Goal: Information Seeking & Learning: Learn about a topic

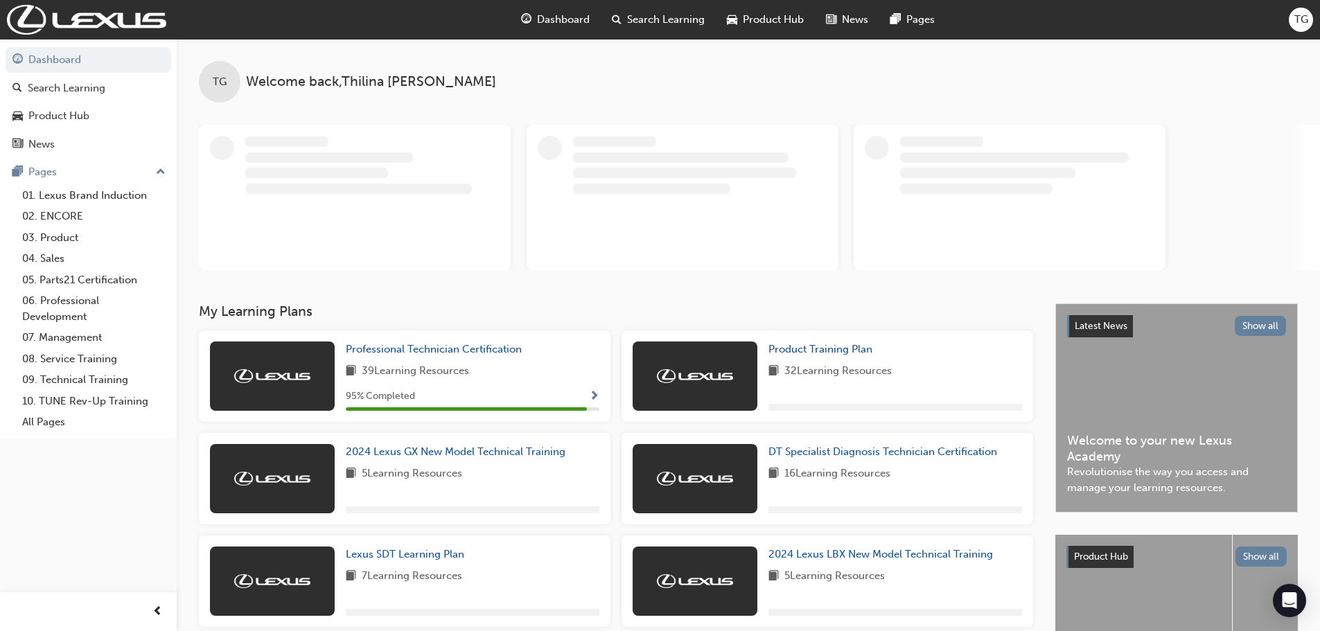
click at [398, 341] on div "Professional Technician Certification 39 Learning Resources 95 % Completed" at bounding box center [405, 375] width 412 height 91
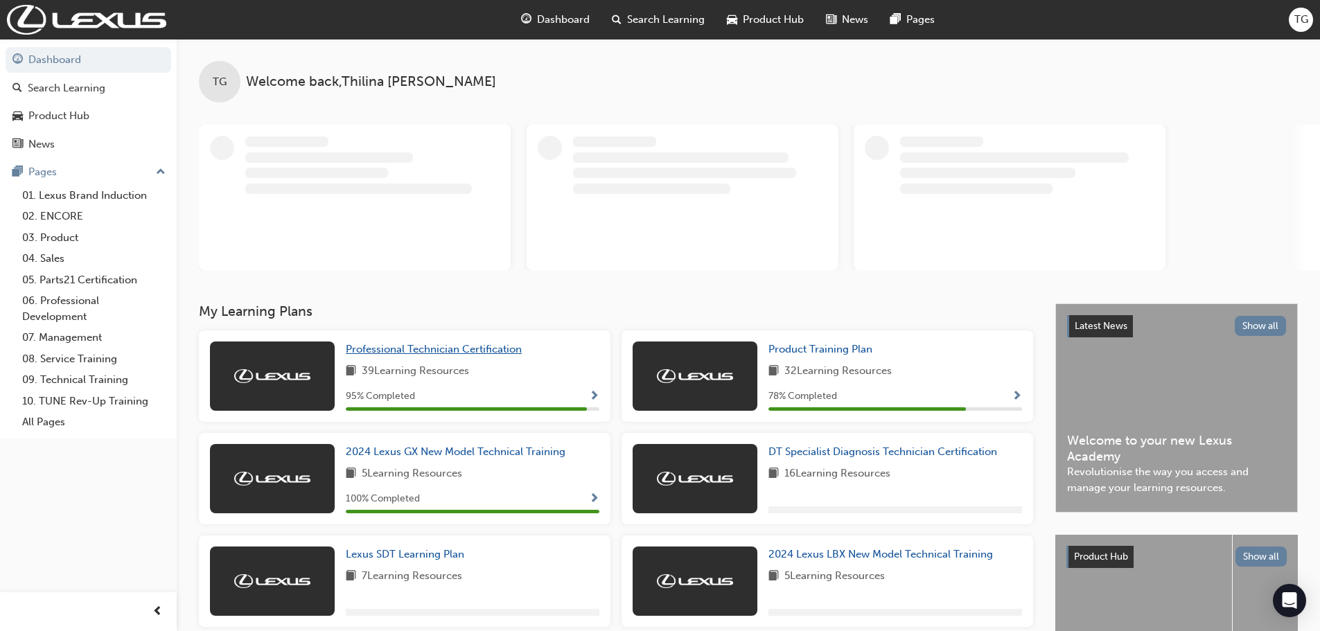
click at [400, 347] on span "Professional Technician Certification" at bounding box center [434, 349] width 176 height 12
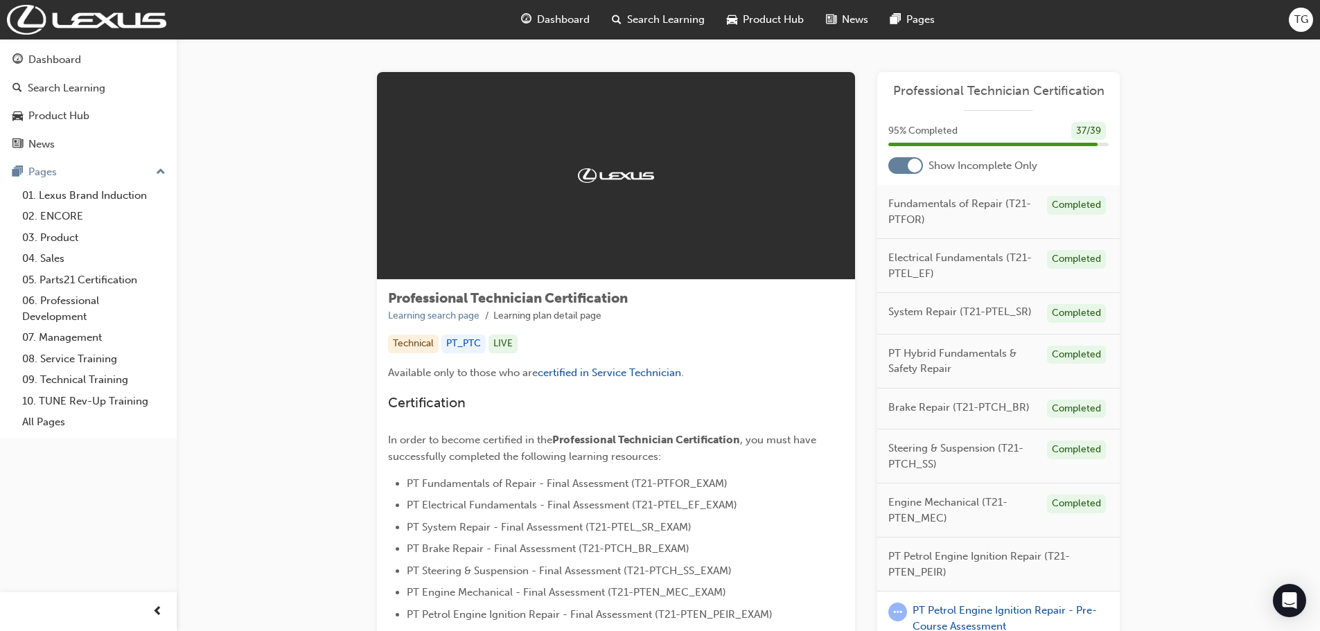
click at [888, 161] on div at bounding box center [905, 165] width 35 height 17
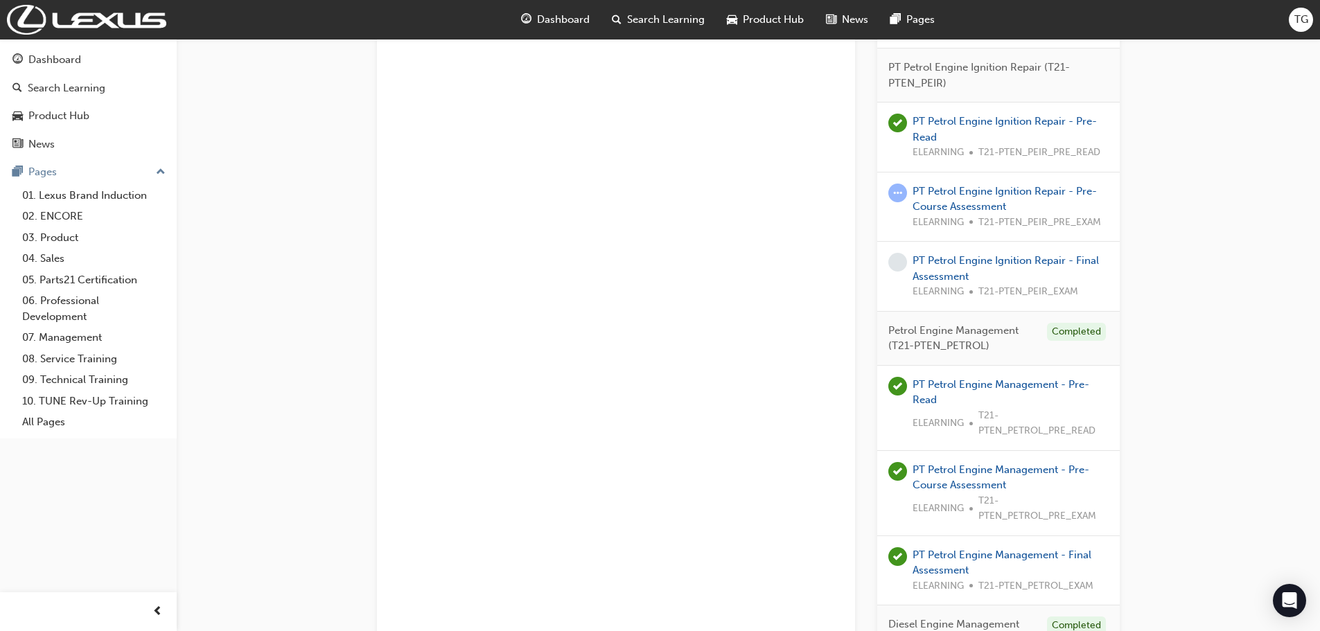
scroll to position [1871, 0]
click at [991, 126] on link "PT Petrol Engine Ignition Repair - Pre-Read" at bounding box center [1004, 132] width 184 height 28
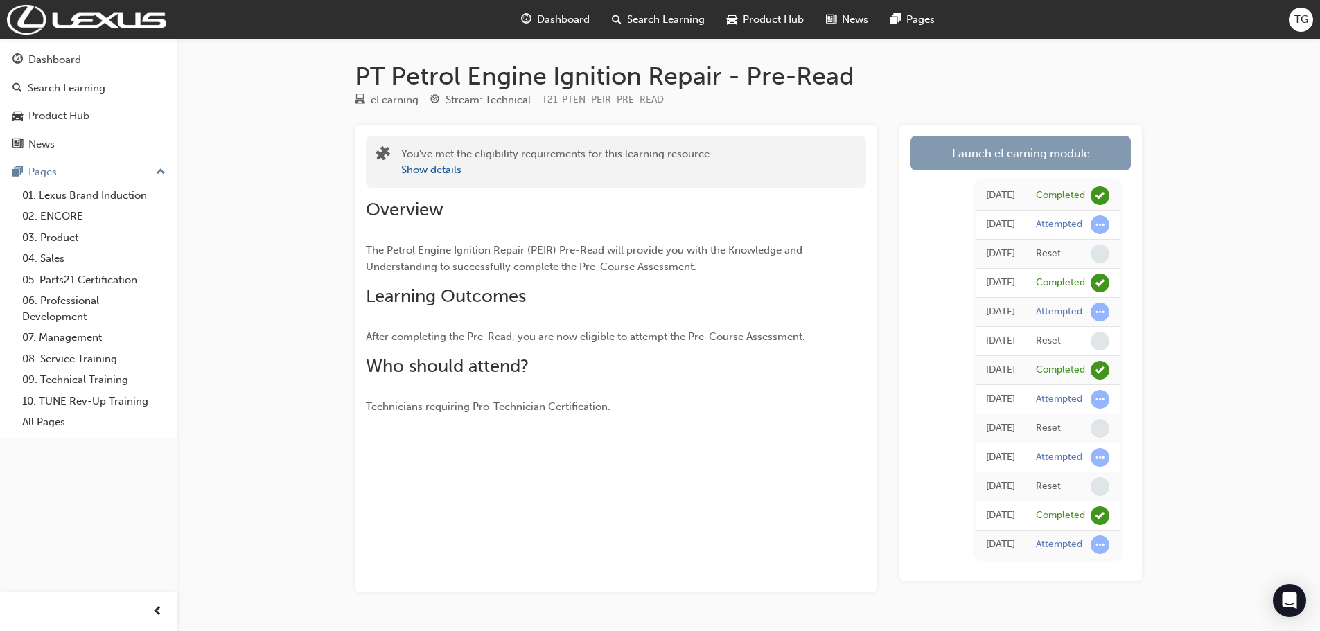
click at [976, 151] on link "Launch eLearning module" at bounding box center [1020, 153] width 220 height 35
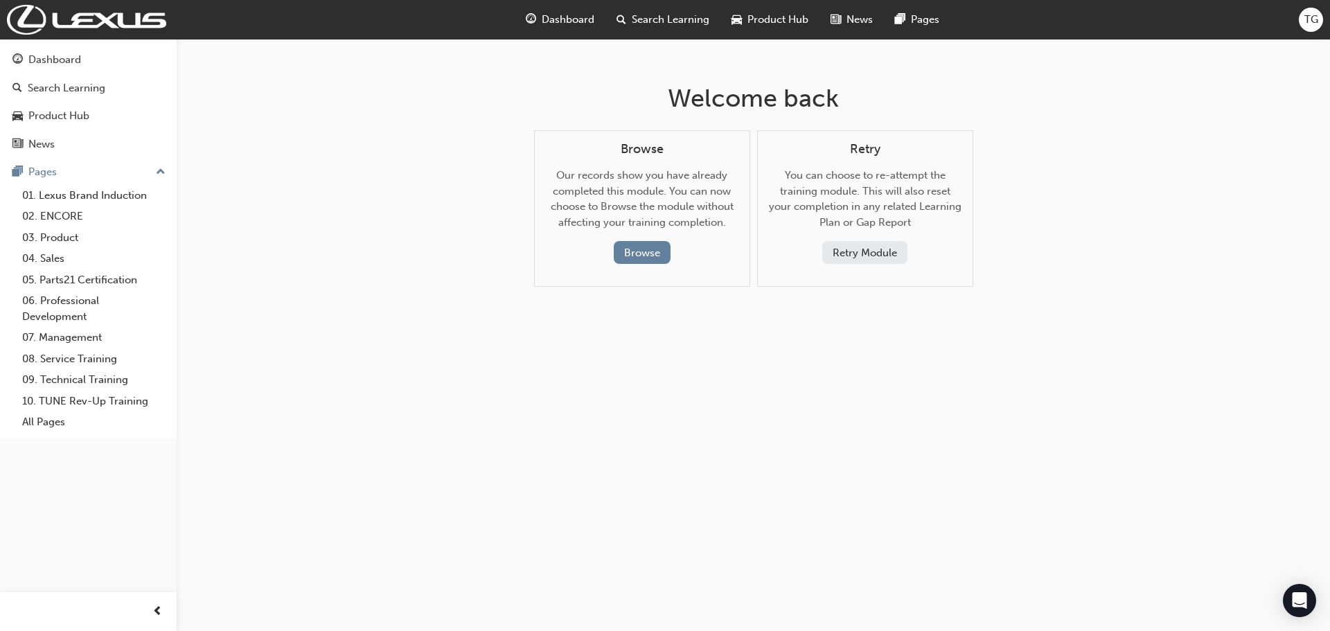
click at [882, 242] on button "Retry Module" at bounding box center [864, 252] width 85 height 23
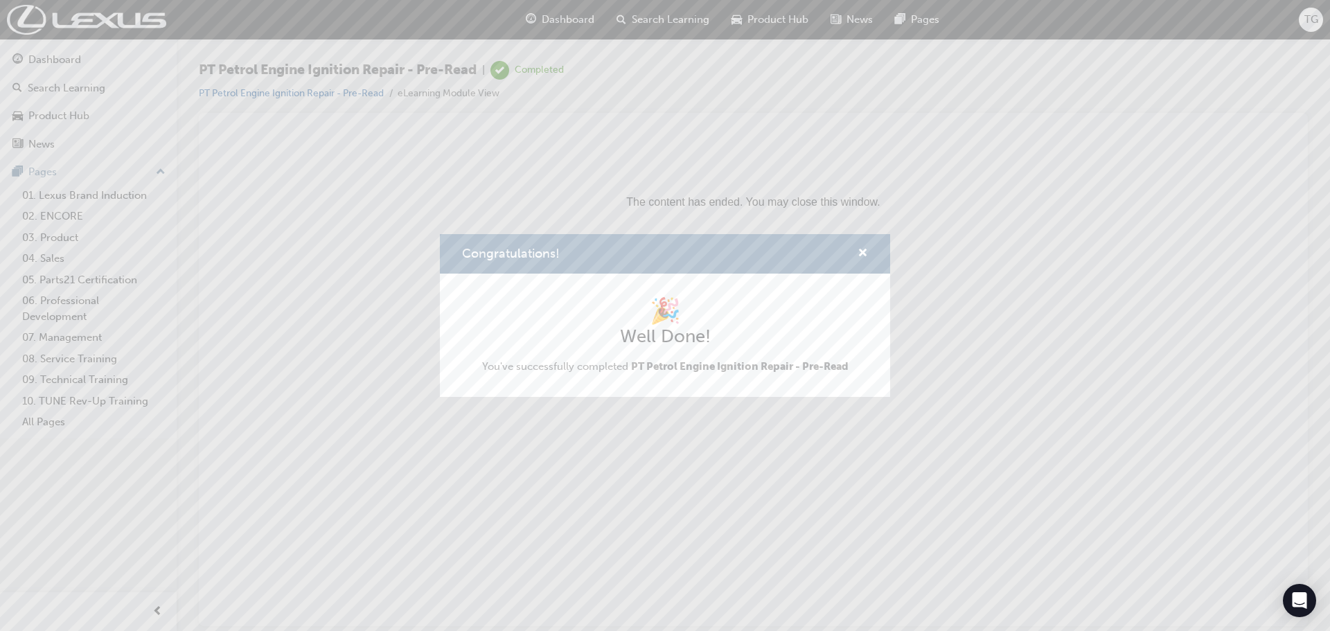
click at [1310, 14] on div "Congratulations! 🎉 Well Done! You've successfully completed PT Petrol Engine Ig…" at bounding box center [665, 315] width 1330 height 631
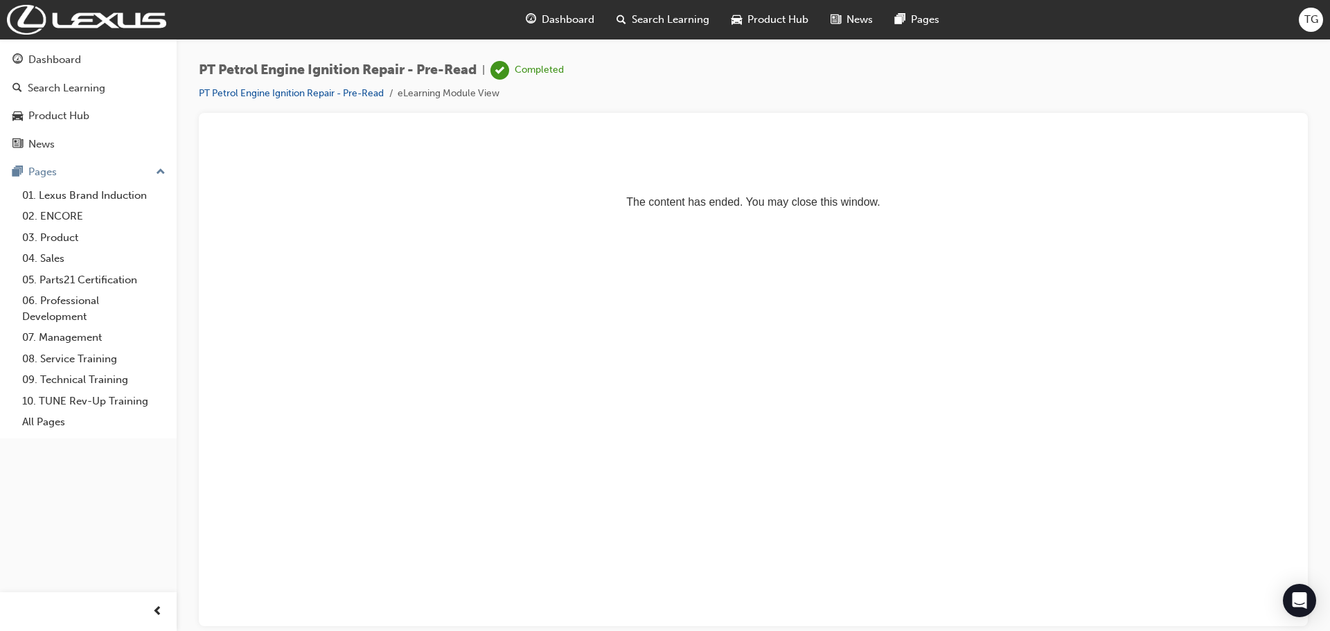
click at [1305, 23] on span "TG" at bounding box center [1312, 20] width 14 height 16
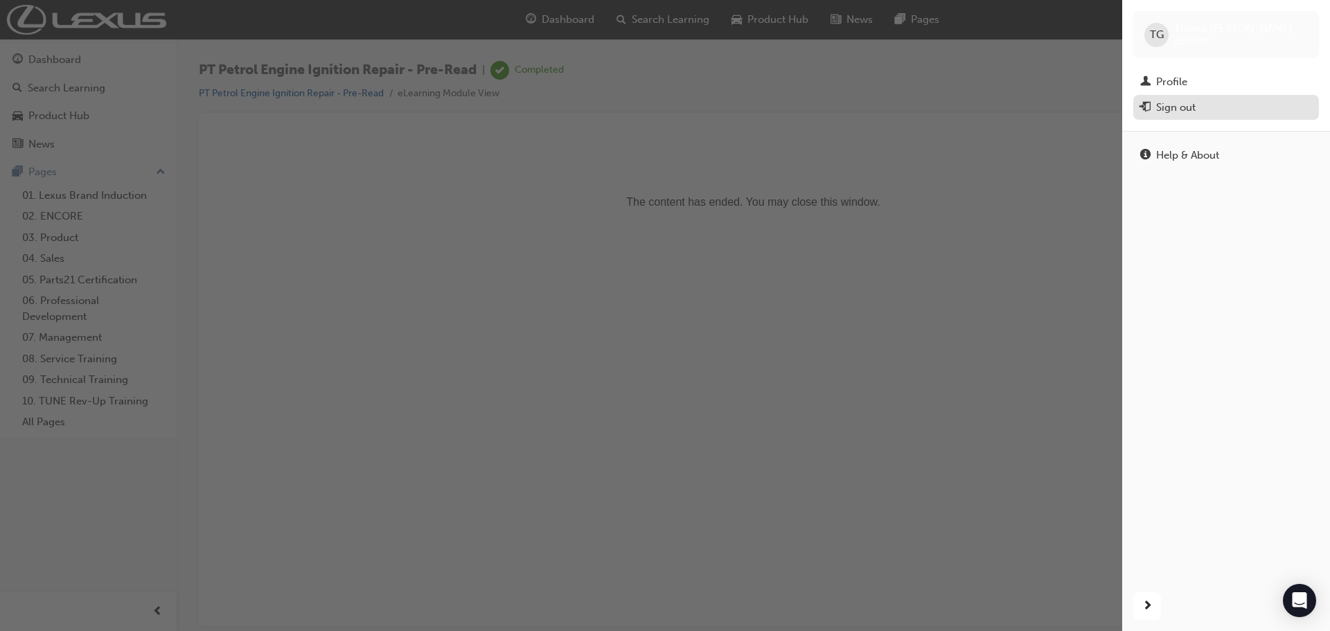
click at [1177, 108] on div "Sign out" at bounding box center [1175, 108] width 39 height 16
